Goal: Information Seeking & Learning: Learn about a topic

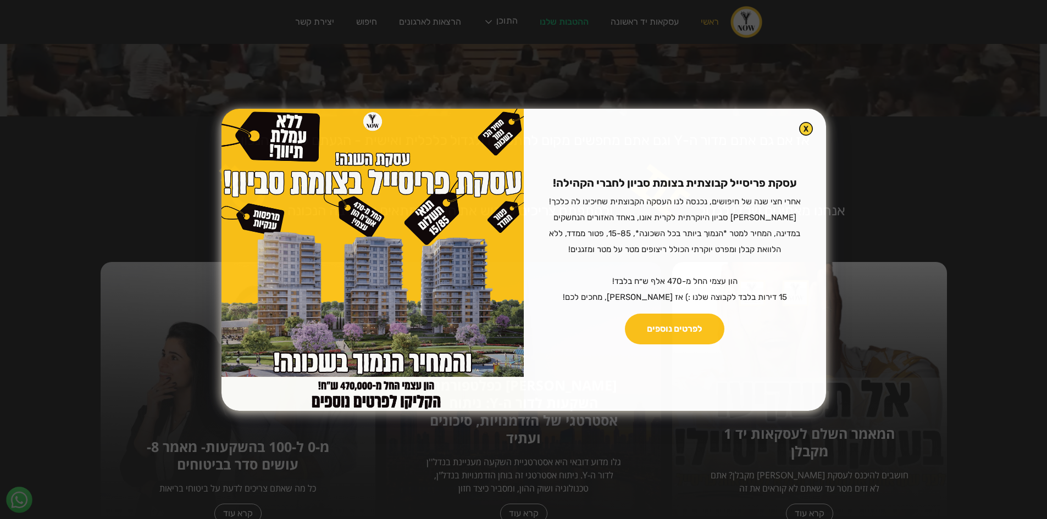
scroll to position [275, 0]
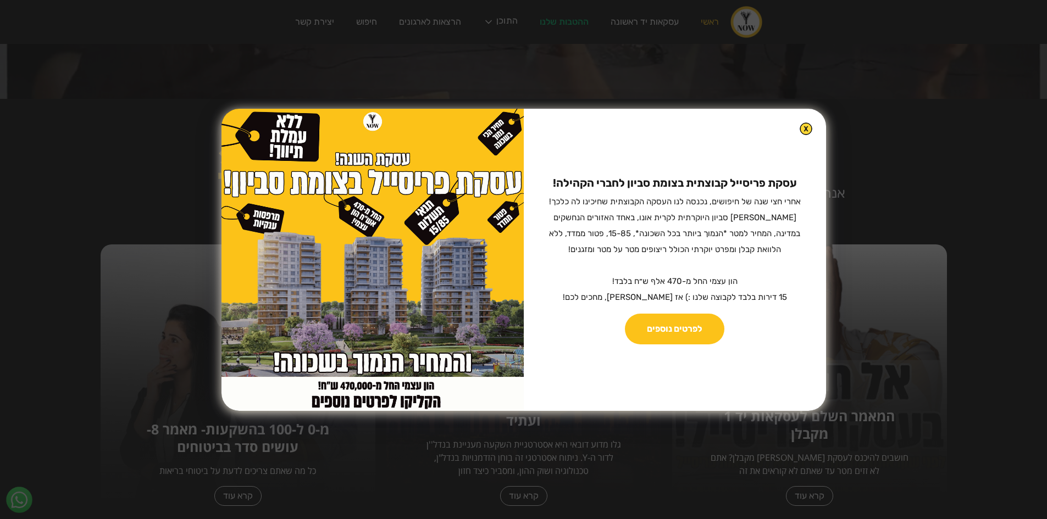
click at [800, 127] on img at bounding box center [806, 129] width 13 height 13
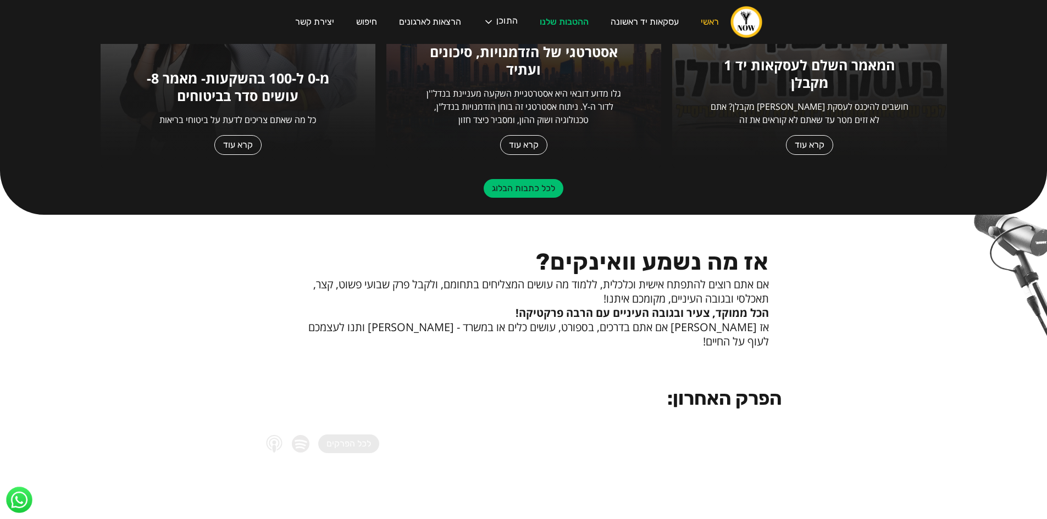
scroll to position [659, 0]
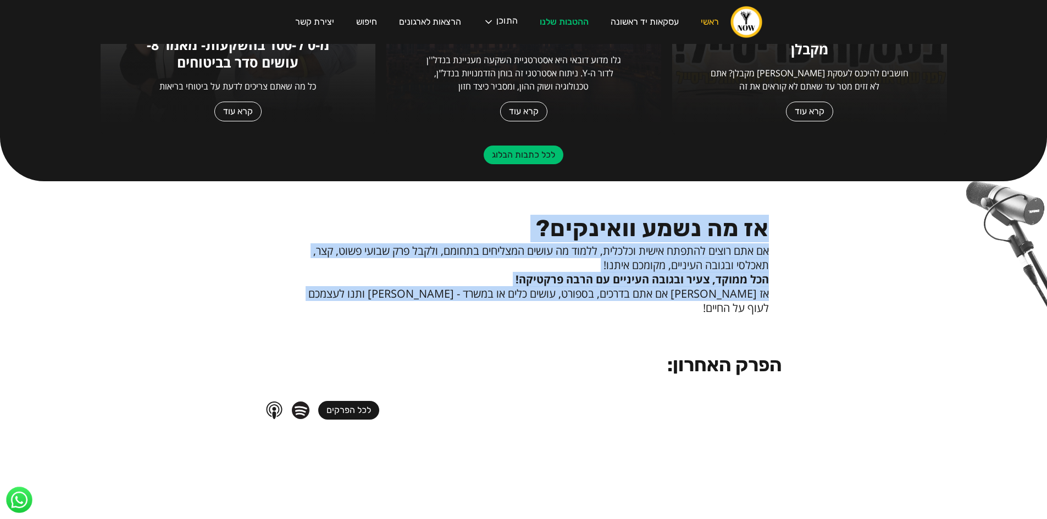
drag, startPoint x: 357, startPoint y: 299, endPoint x: 781, endPoint y: 214, distance: 432.6
click at [781, 214] on div "אז מה נשמע וואינקים? אם אתם רוצים להתפתח אישית וכלכלית, ללמוד מה עושים המצליחים…" at bounding box center [532, 262] width 499 height 134
click at [776, 215] on div "אז מה נשמע וואינקים? אם אתם רוצים להתפתח אישית וכלכלית, ללמוד מה עושים המצליחים…" at bounding box center [532, 262] width 499 height 134
click at [765, 222] on h2 "אז מה נשמע וואינקים?" at bounding box center [532, 229] width 473 height 20
click at [496, 250] on p "אם אתם רוצים להתפתח אישית וכלכלית, ללמוד מה עושים המצליחים בתחומם, ולקבל פרק שב…" at bounding box center [532, 258] width 473 height 29
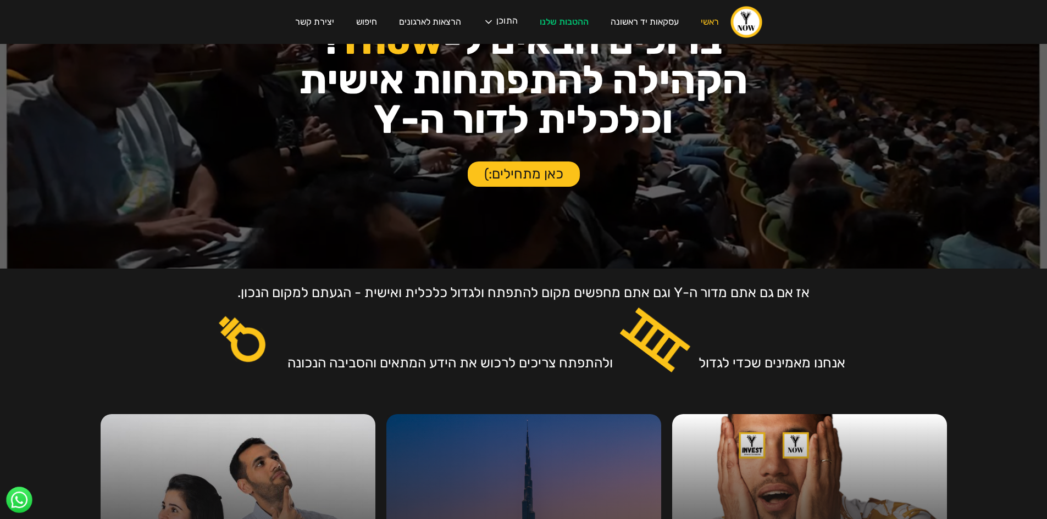
scroll to position [220, 0]
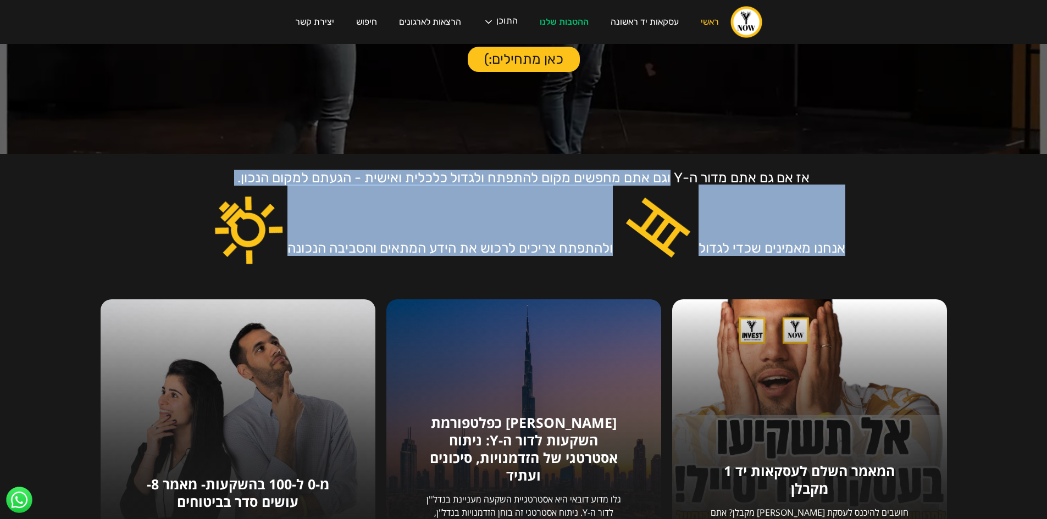
drag, startPoint x: 273, startPoint y: 256, endPoint x: 846, endPoint y: 171, distance: 579.4
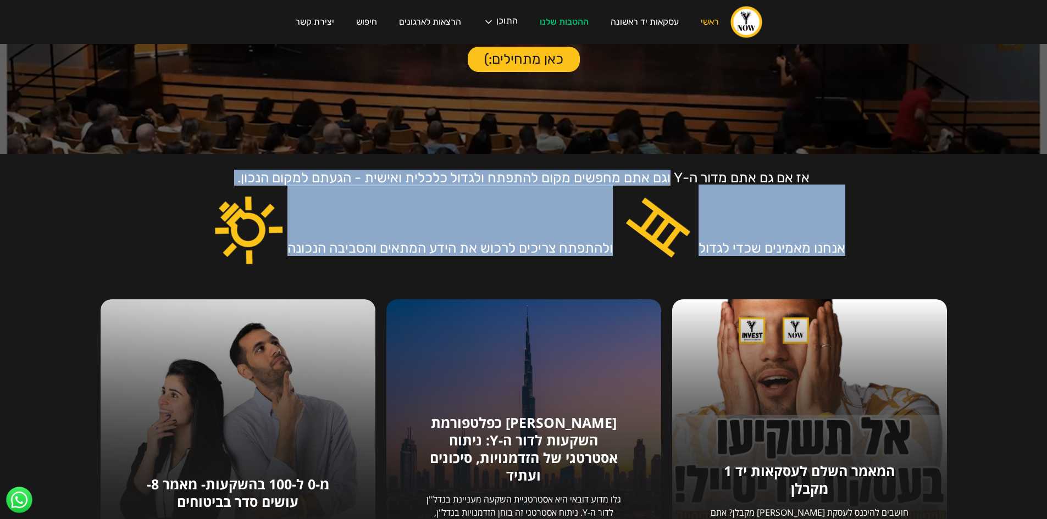
click at [784, 169] on div "אז אם גם אתם מדור ה-Y וגם אתם מחפשים מקום להתפתח ולגדול כלכלית ואישית - הגעתם ל…" at bounding box center [523, 387] width 1047 height 467
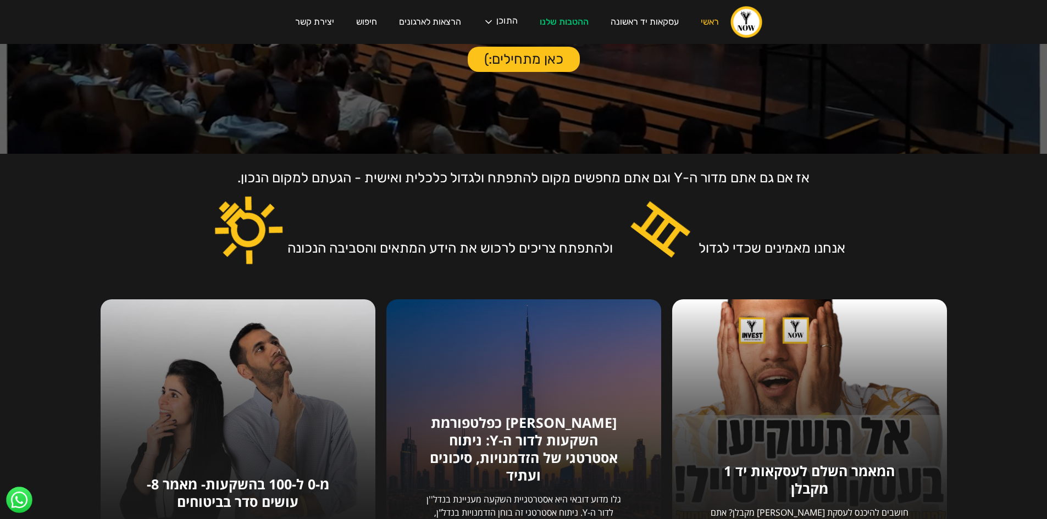
click at [847, 171] on div "אז אם גם אתם מדור ה-Y וגם אתם מחפשים מקום להתפתח ולגדול כלכלית ואישית - הגעתם ל…" at bounding box center [523, 204] width 942 height 101
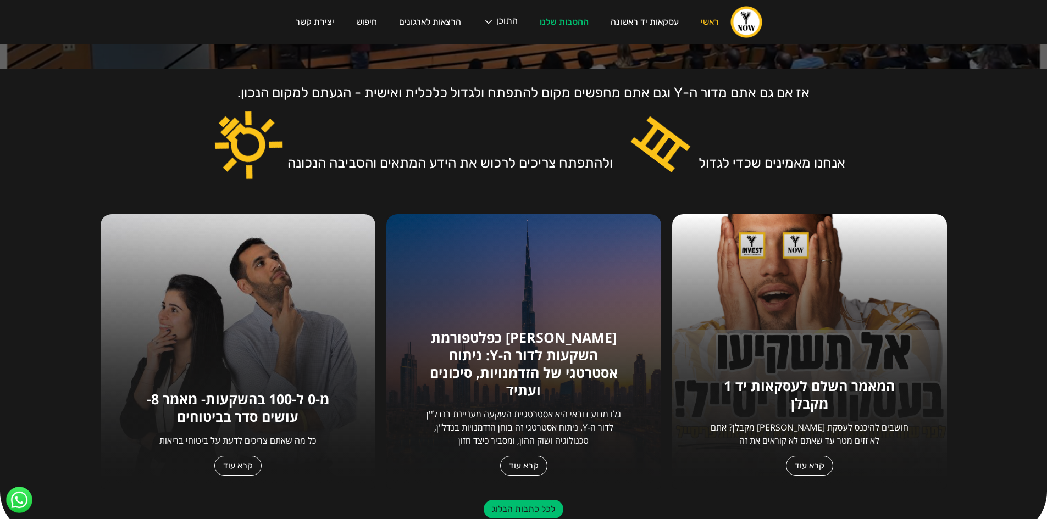
scroll to position [440, 0]
